Goal: Task Accomplishment & Management: Manage account settings

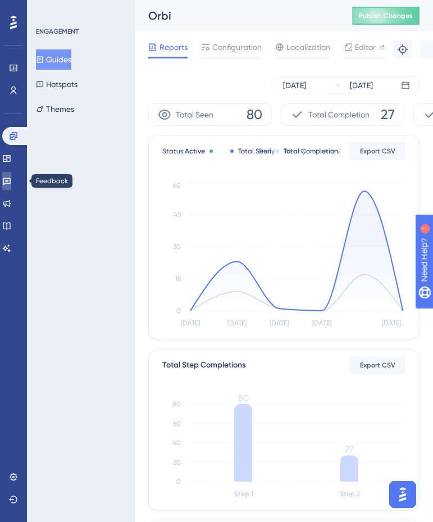
drag, startPoint x: 14, startPoint y: 185, endPoint x: 100, endPoint y: 119, distance: 108.2
click at [11, 185] on icon at bounding box center [6, 180] width 9 height 9
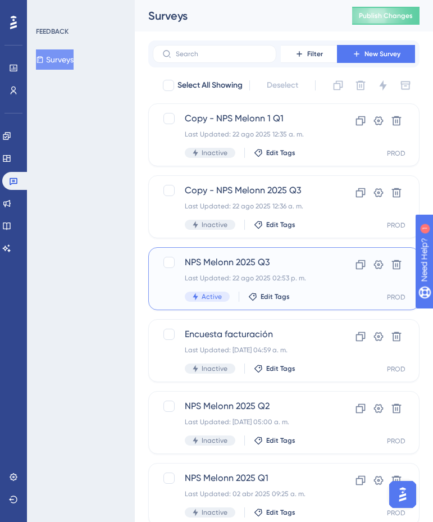
click at [257, 269] on span "NPS Melonn 2025 Q3" at bounding box center [245, 262] width 121 height 13
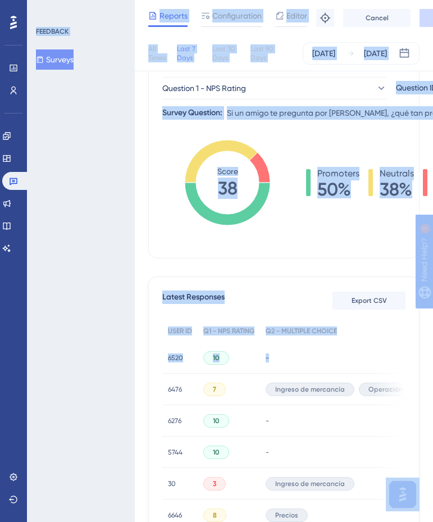
scroll to position [112, 104]
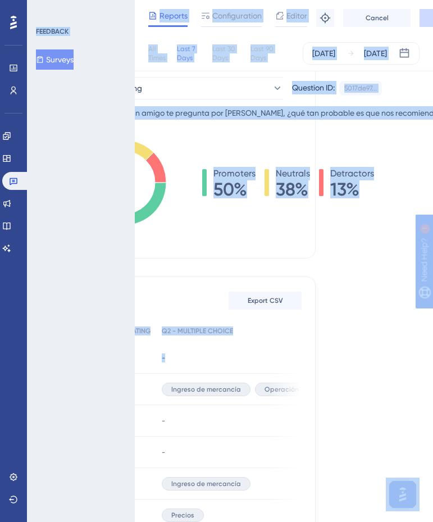
drag, startPoint x: 286, startPoint y: 352, endPoint x: 471, endPoint y: 367, distance: 186.0
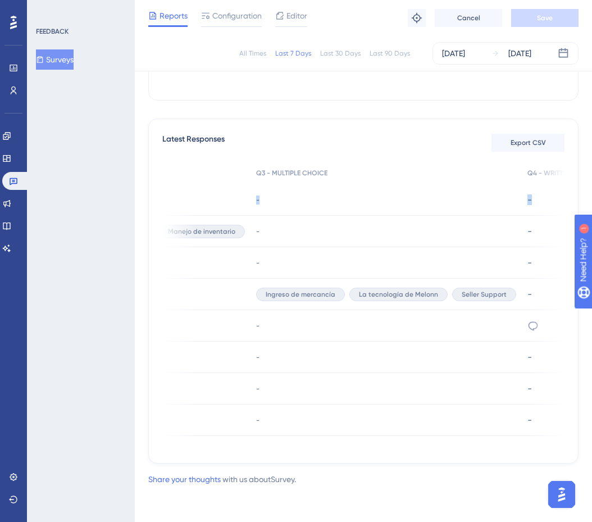
scroll to position [0, 413]
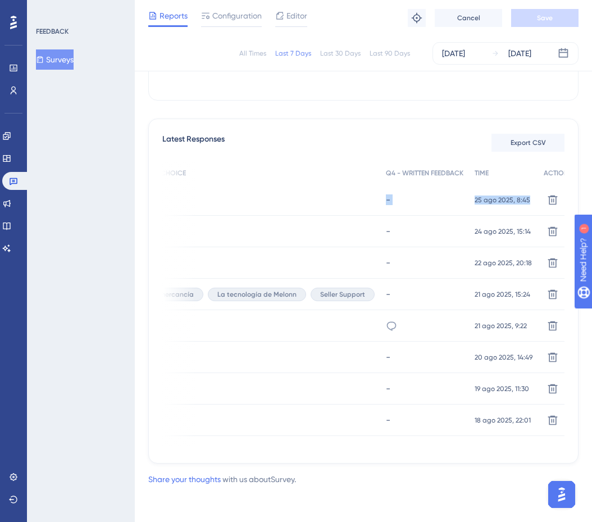
drag, startPoint x: 285, startPoint y: 198, endPoint x: 556, endPoint y: 201, distance: 271.3
click at [433, 201] on div "Latest Responses Export CSV USER ID Q1 - NPS RATING Q2 - MULTIPLE CHOICE Q3 - M…" at bounding box center [363, 291] width 430 height 345
click at [306, 110] on div "All Times Last 7 Days Last 30 Days Last 90 Days [DATE] [DATE] Total Seen 618 To…" at bounding box center [363, 146] width 430 height 635
